Goal: Transaction & Acquisition: Purchase product/service

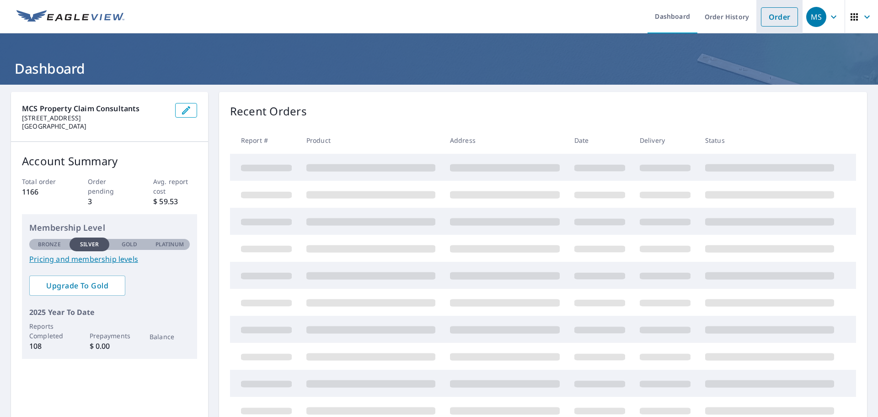
click at [767, 22] on link "Order" at bounding box center [779, 16] width 37 height 19
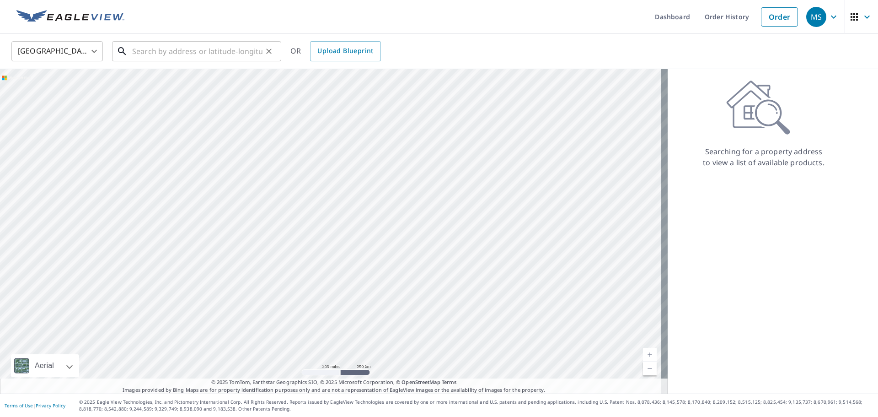
click at [144, 55] on input "text" at bounding box center [197, 51] width 130 height 26
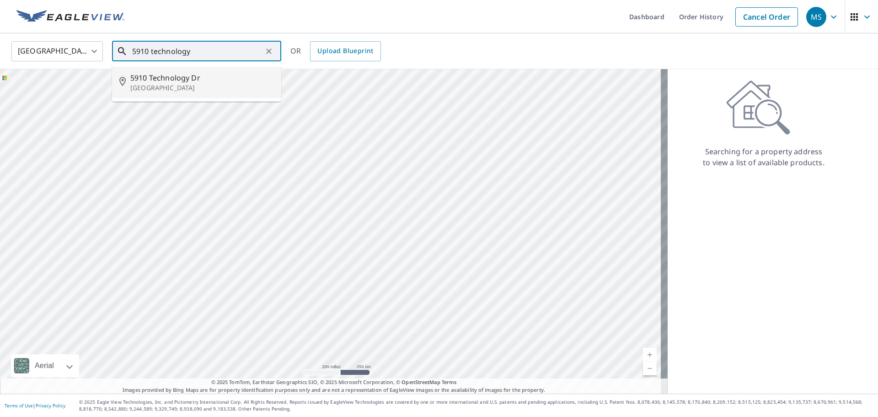
click at [139, 76] on span "5910 Technology Dr" at bounding box center [202, 77] width 144 height 11
type input "[STREET_ADDRESS]"
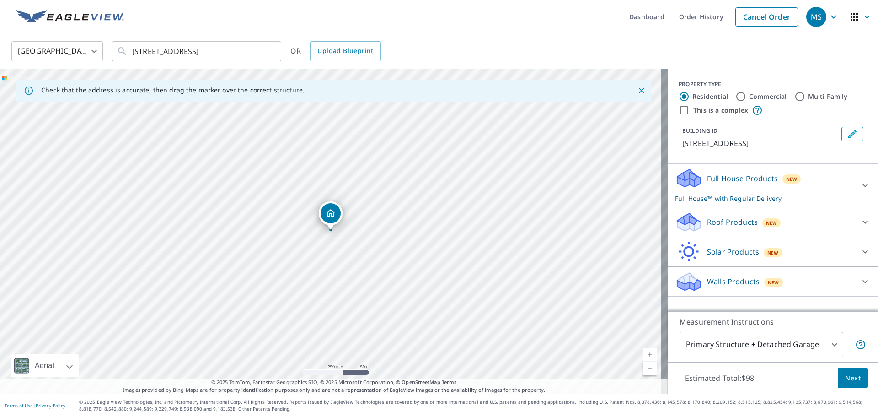
click at [860, 221] on icon at bounding box center [865, 221] width 11 height 11
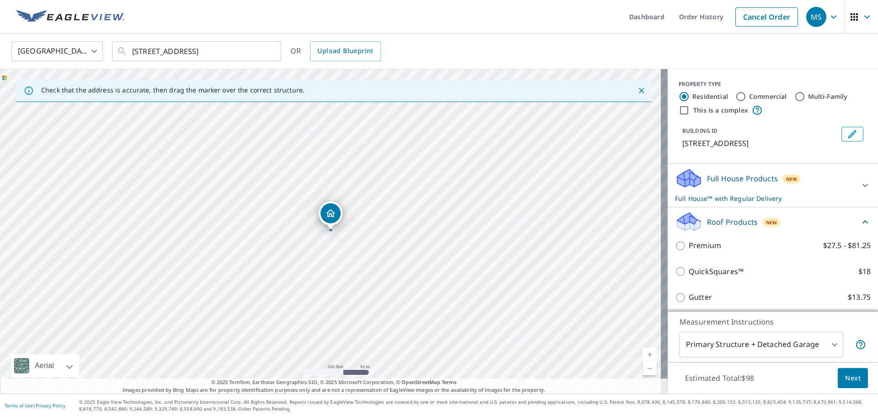
scroll to position [91, 0]
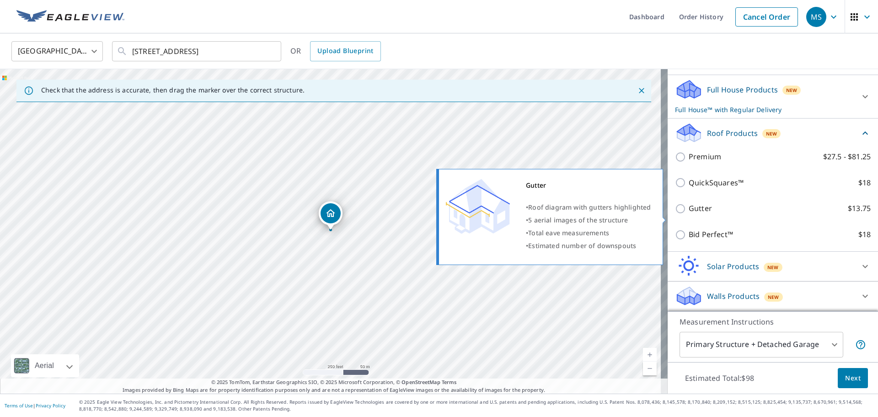
click at [681, 214] on input "Gutter $13.75" at bounding box center [682, 208] width 14 height 11
checkbox input "true"
checkbox input "false"
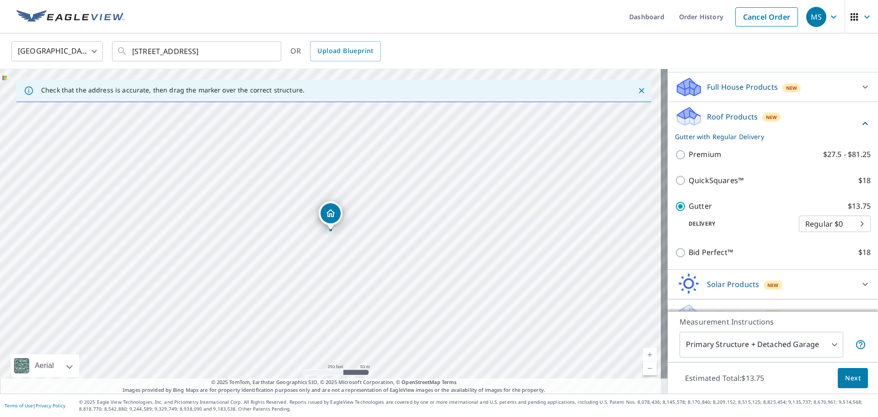
click at [846, 238] on body "MS MS Dashboard Order History Cancel Order MS [GEOGRAPHIC_DATA] [GEOGRAPHIC_DAT…" at bounding box center [439, 208] width 878 height 417
click at [846, 238] on li "Regular $0" at bounding box center [821, 234] width 72 height 16
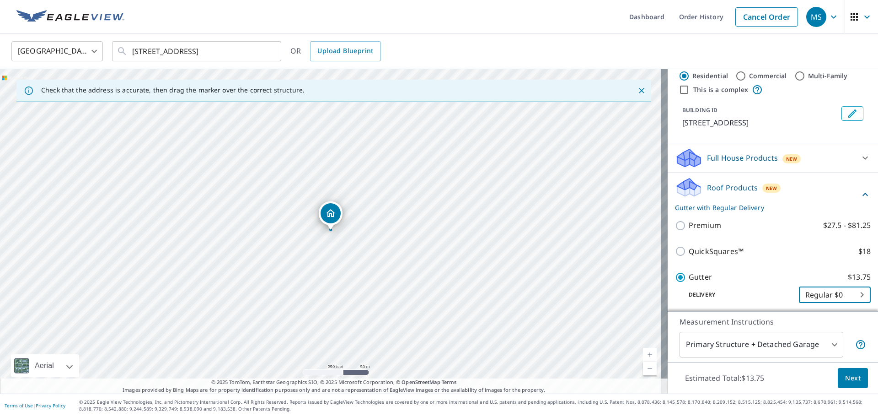
scroll to position [0, 0]
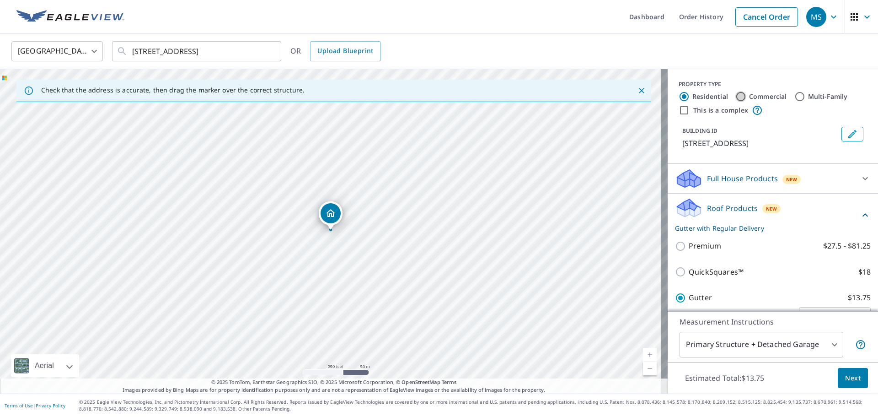
click at [735, 98] on input "Commercial" at bounding box center [740, 96] width 11 height 11
radio input "true"
type input "4"
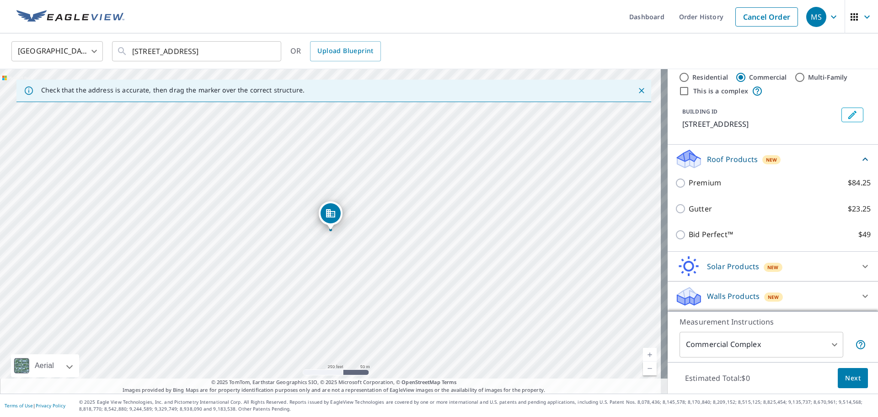
scroll to position [30, 0]
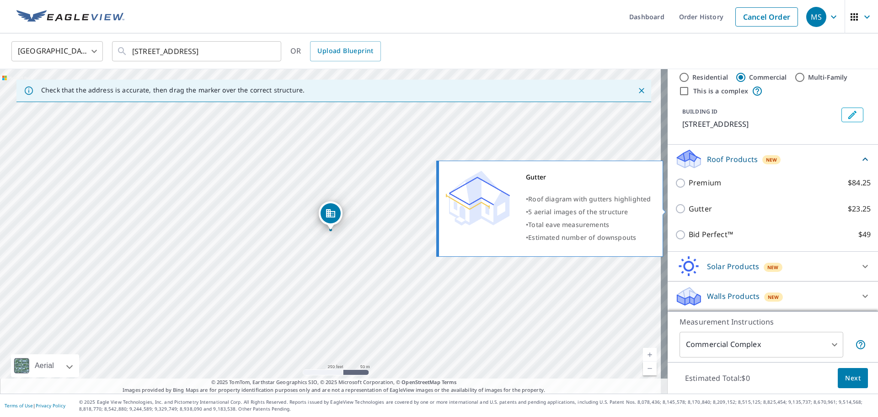
click at [675, 206] on input "Gutter $23.25" at bounding box center [682, 208] width 14 height 11
checkbox input "true"
type input "2"
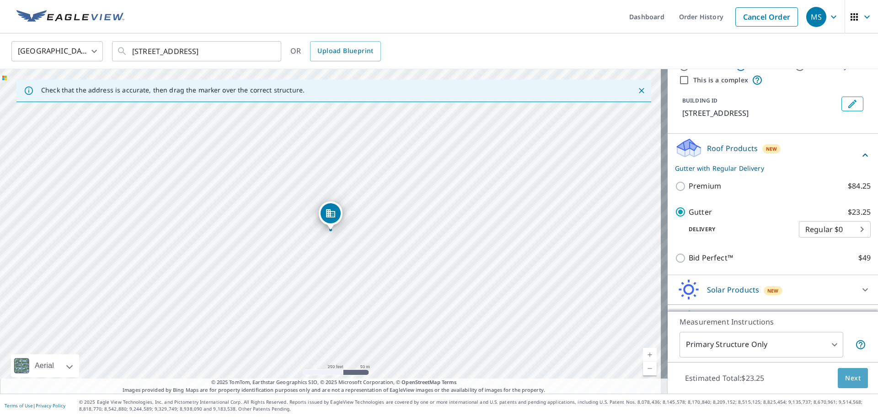
click at [845, 377] on span "Next" at bounding box center [853, 377] width 16 height 11
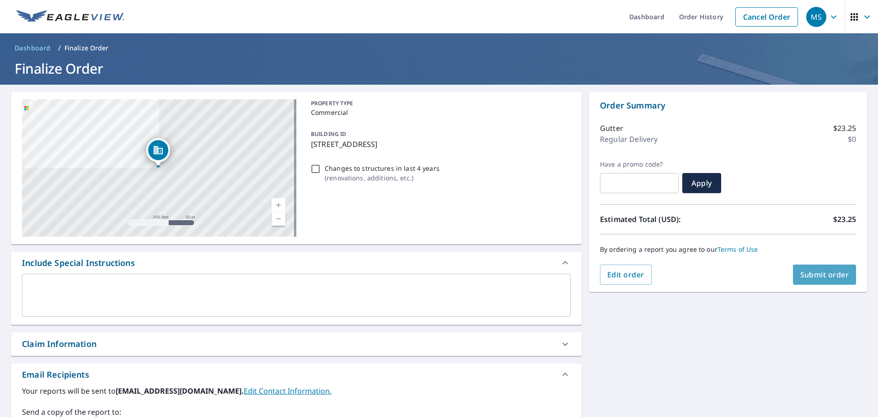
click at [793, 273] on button "Submit order" at bounding box center [825, 274] width 64 height 20
checkbox input "true"
